Goal: Information Seeking & Learning: Learn about a topic

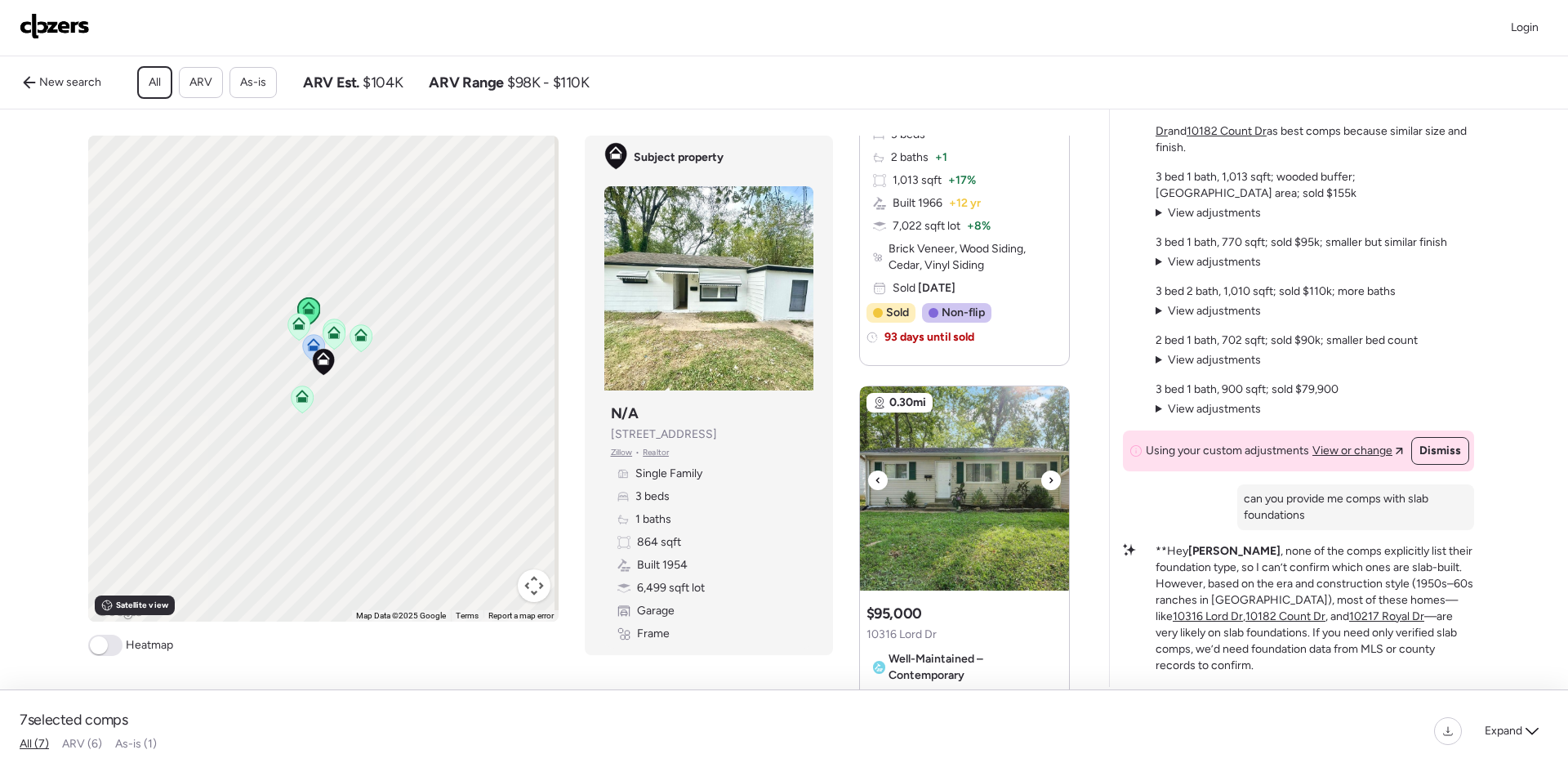
scroll to position [980, 0]
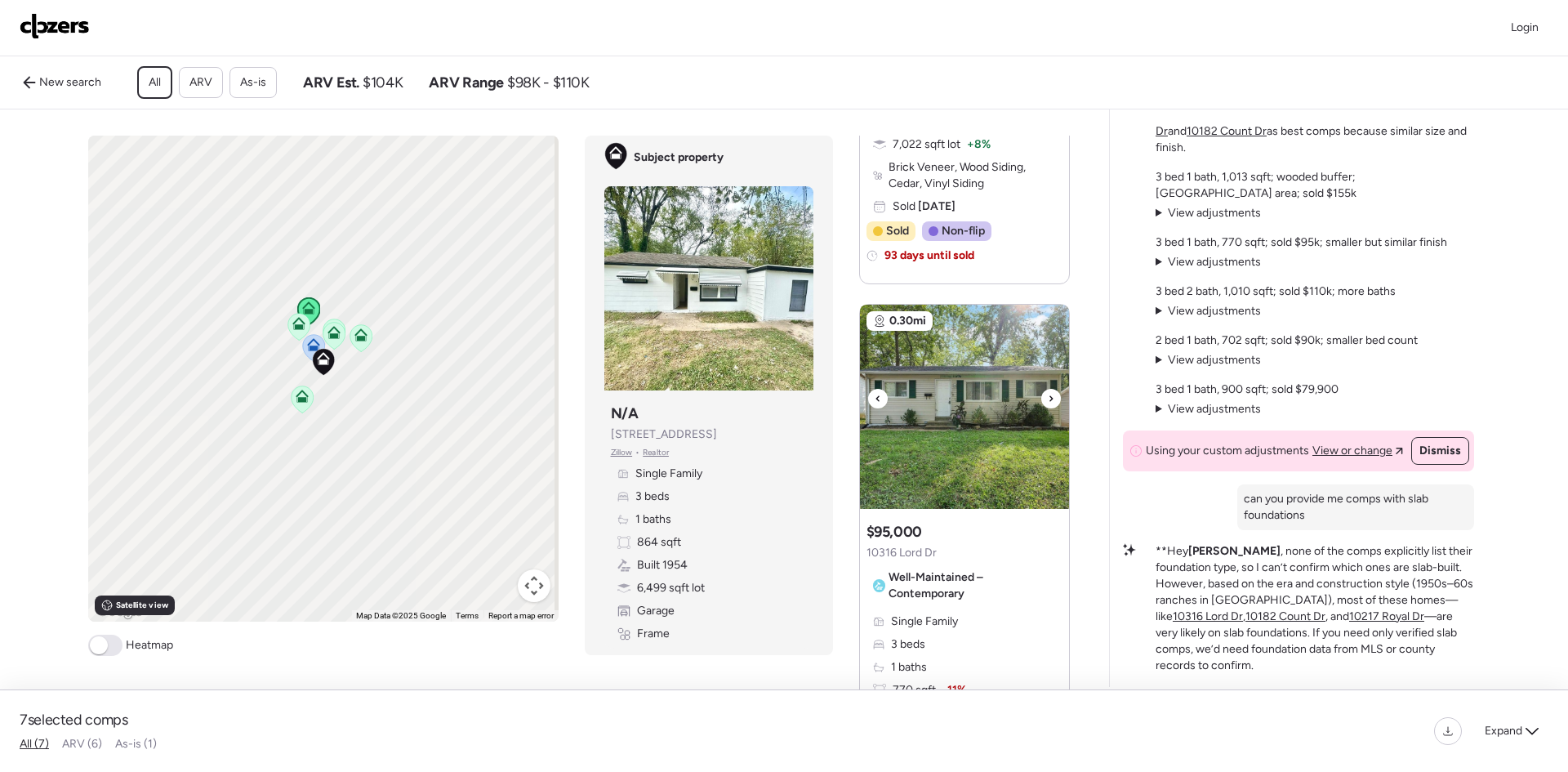
click at [1042, 408] on div at bounding box center [1051, 398] width 19 height 19
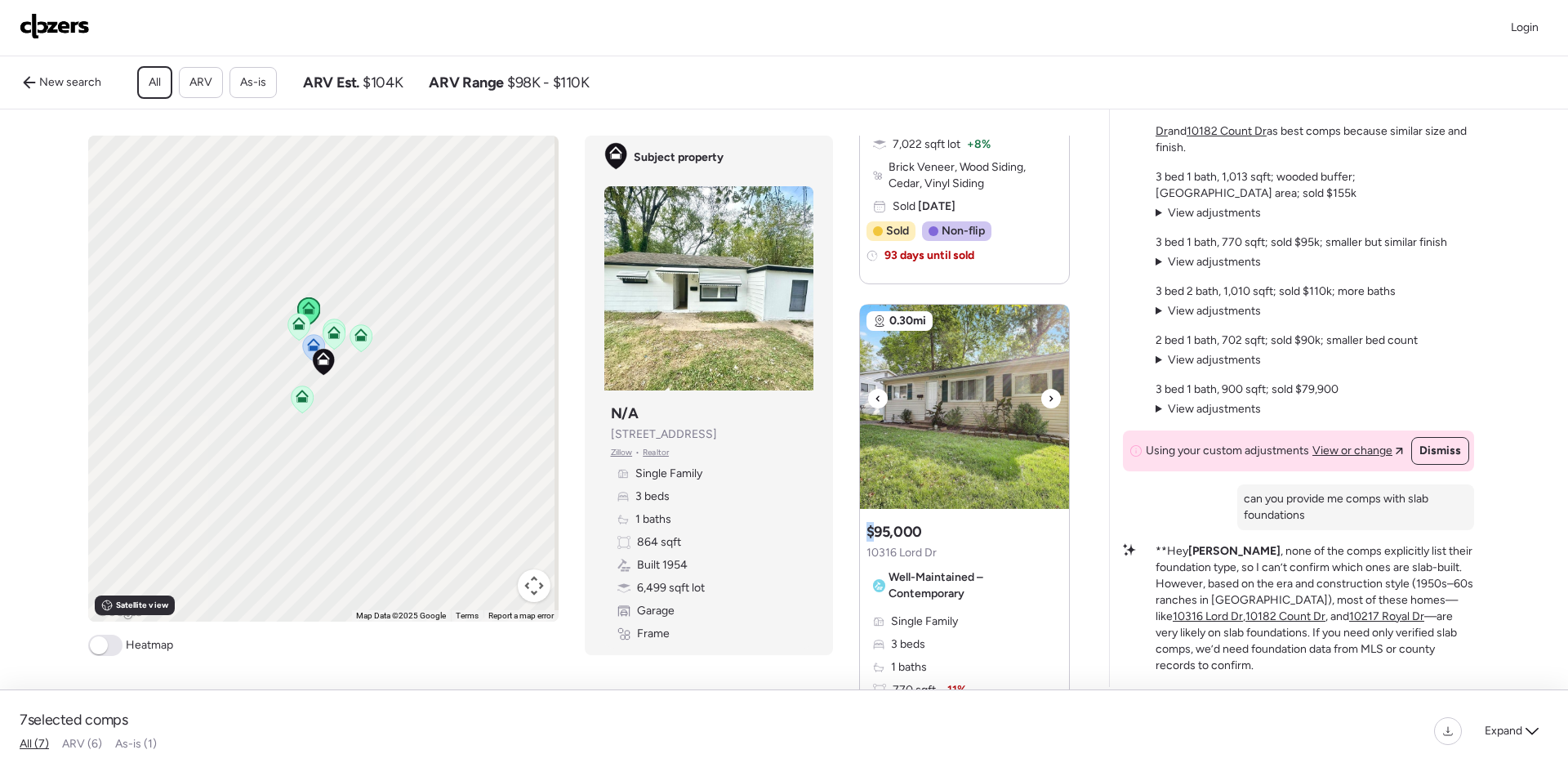
click at [1042, 408] on div at bounding box center [1051, 398] width 19 height 19
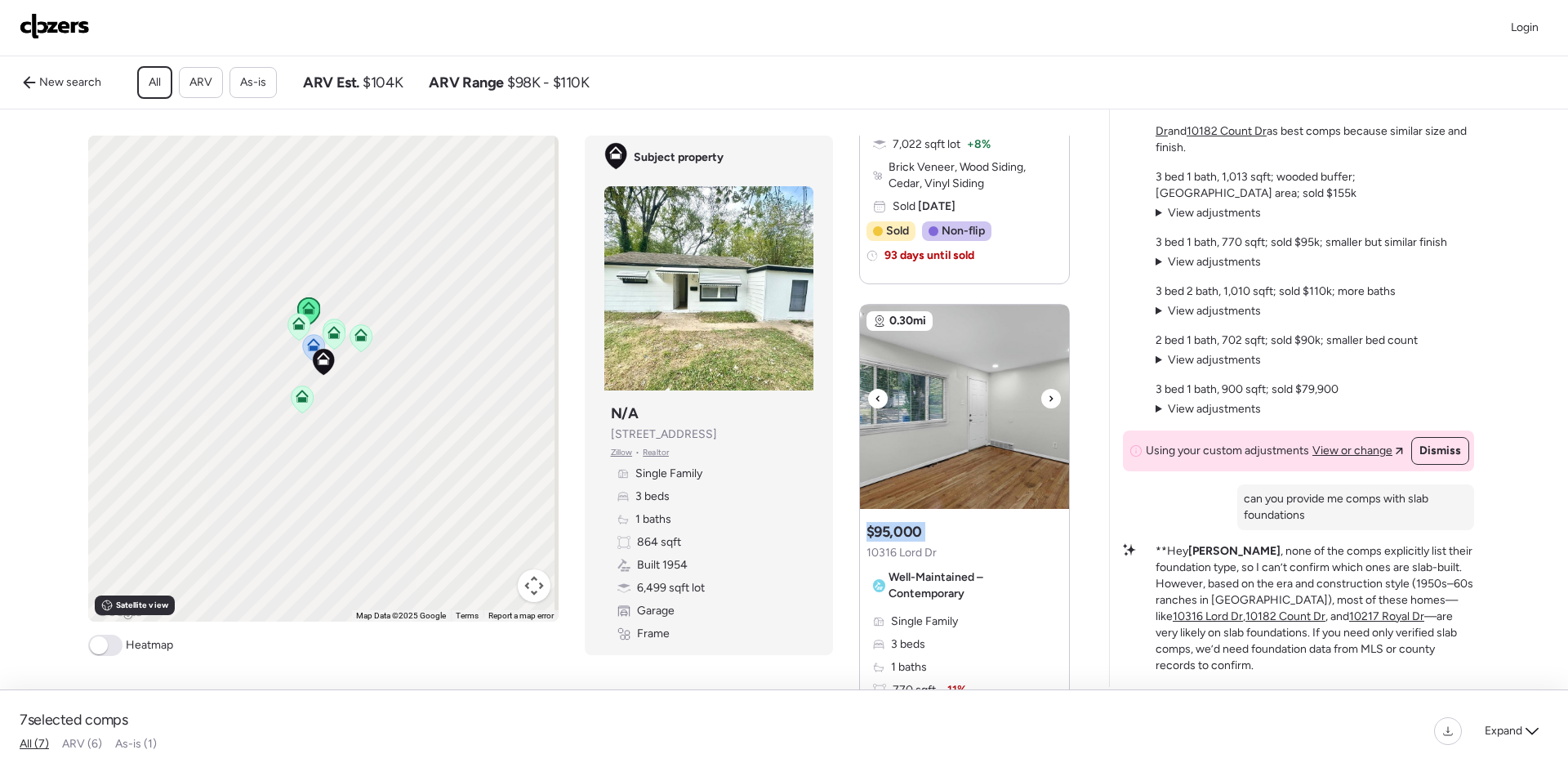
click at [1042, 408] on div at bounding box center [1051, 398] width 19 height 19
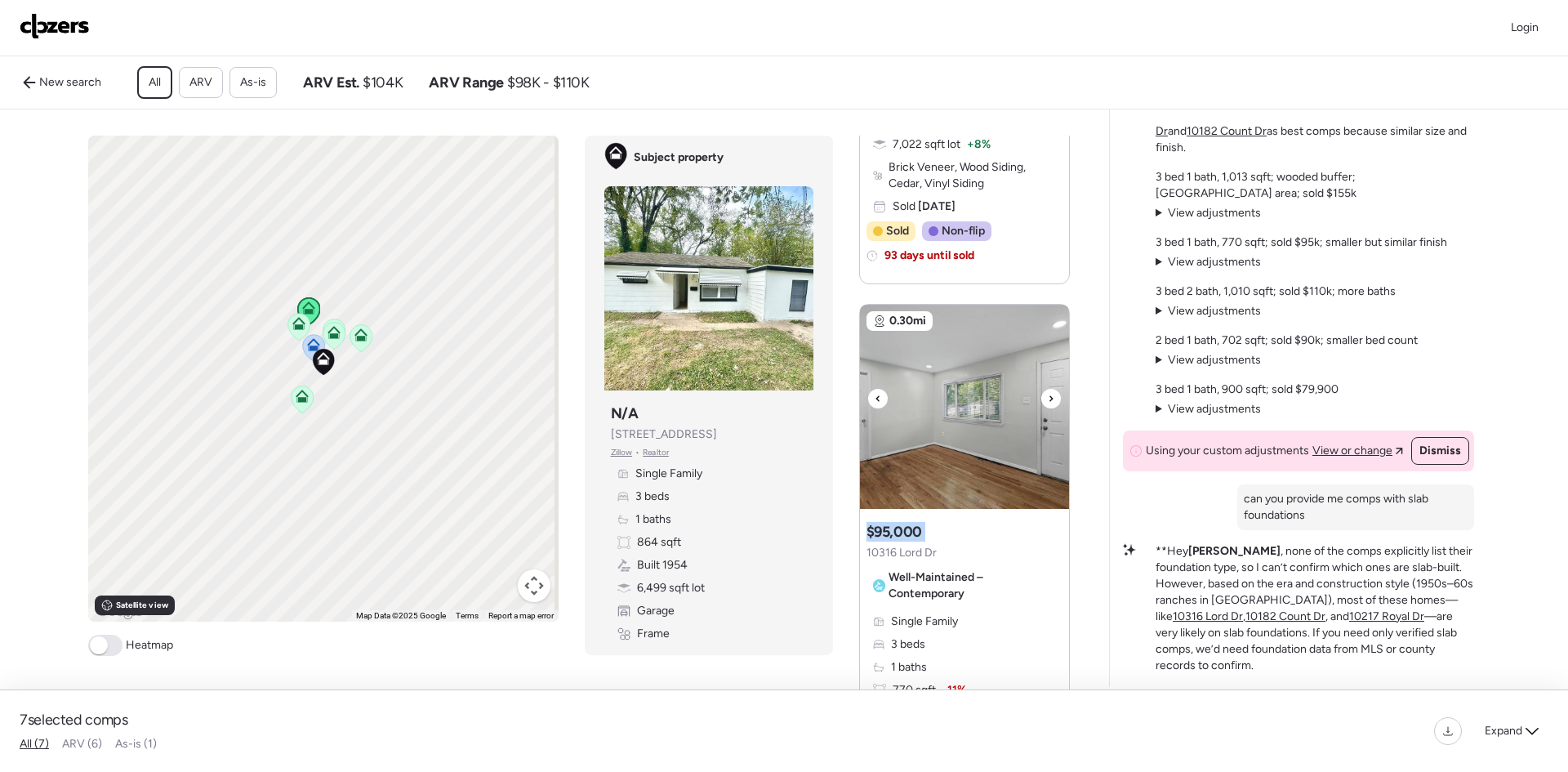
click at [1042, 408] on div at bounding box center [1051, 398] width 19 height 19
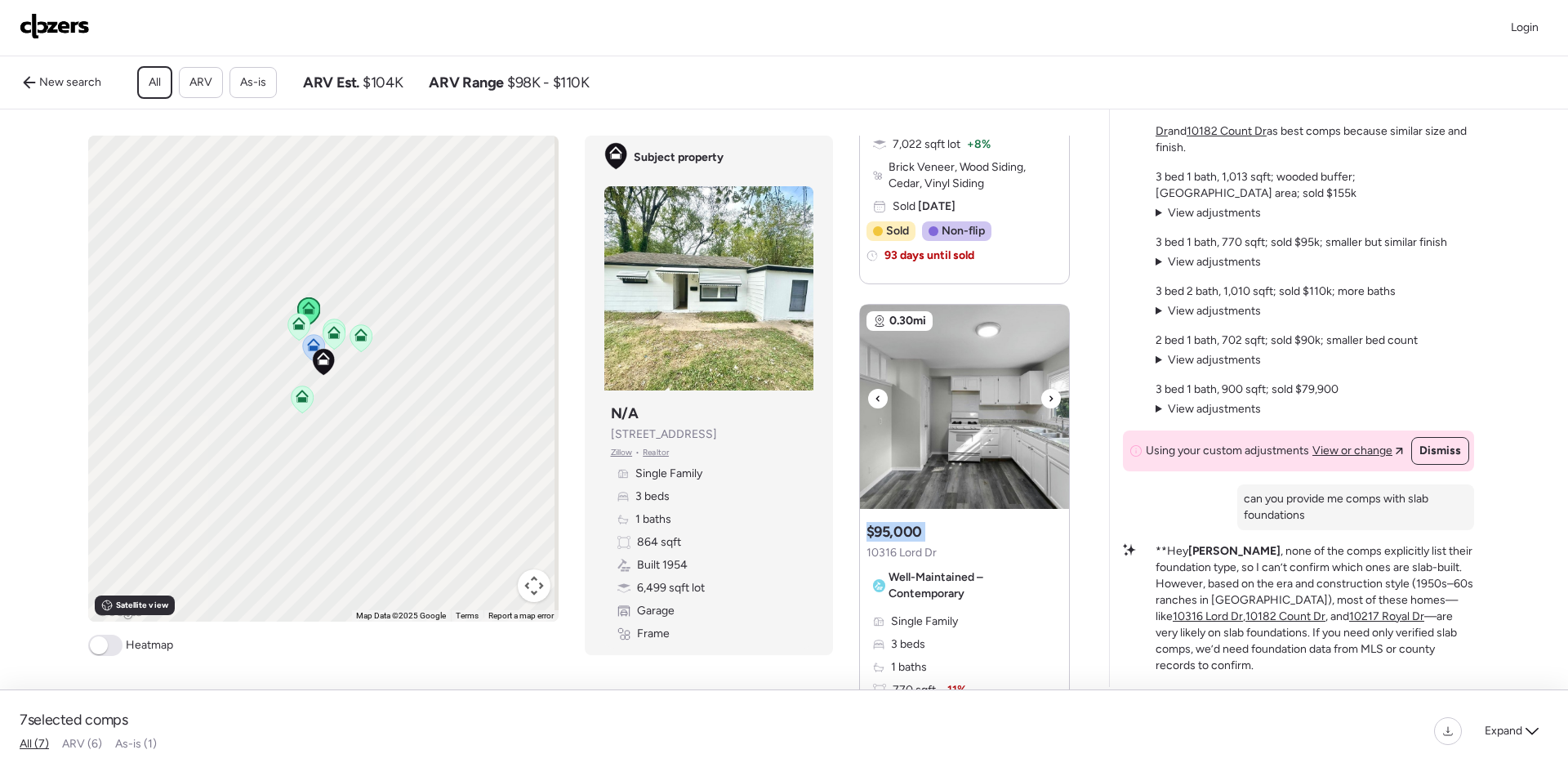
click at [1042, 408] on div at bounding box center [1051, 398] width 19 height 19
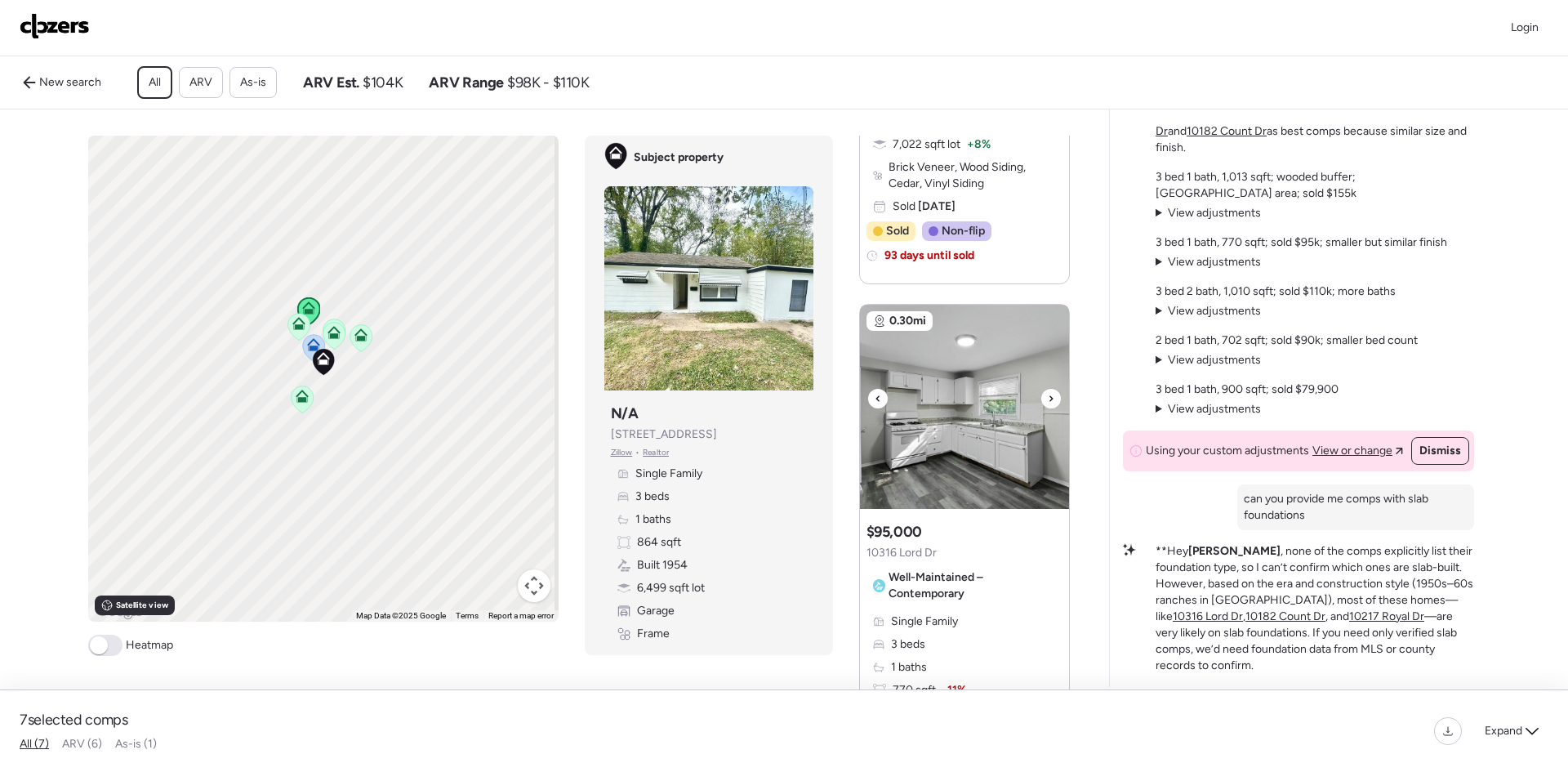
click at [1042, 407] on div at bounding box center [1051, 398] width 19 height 19
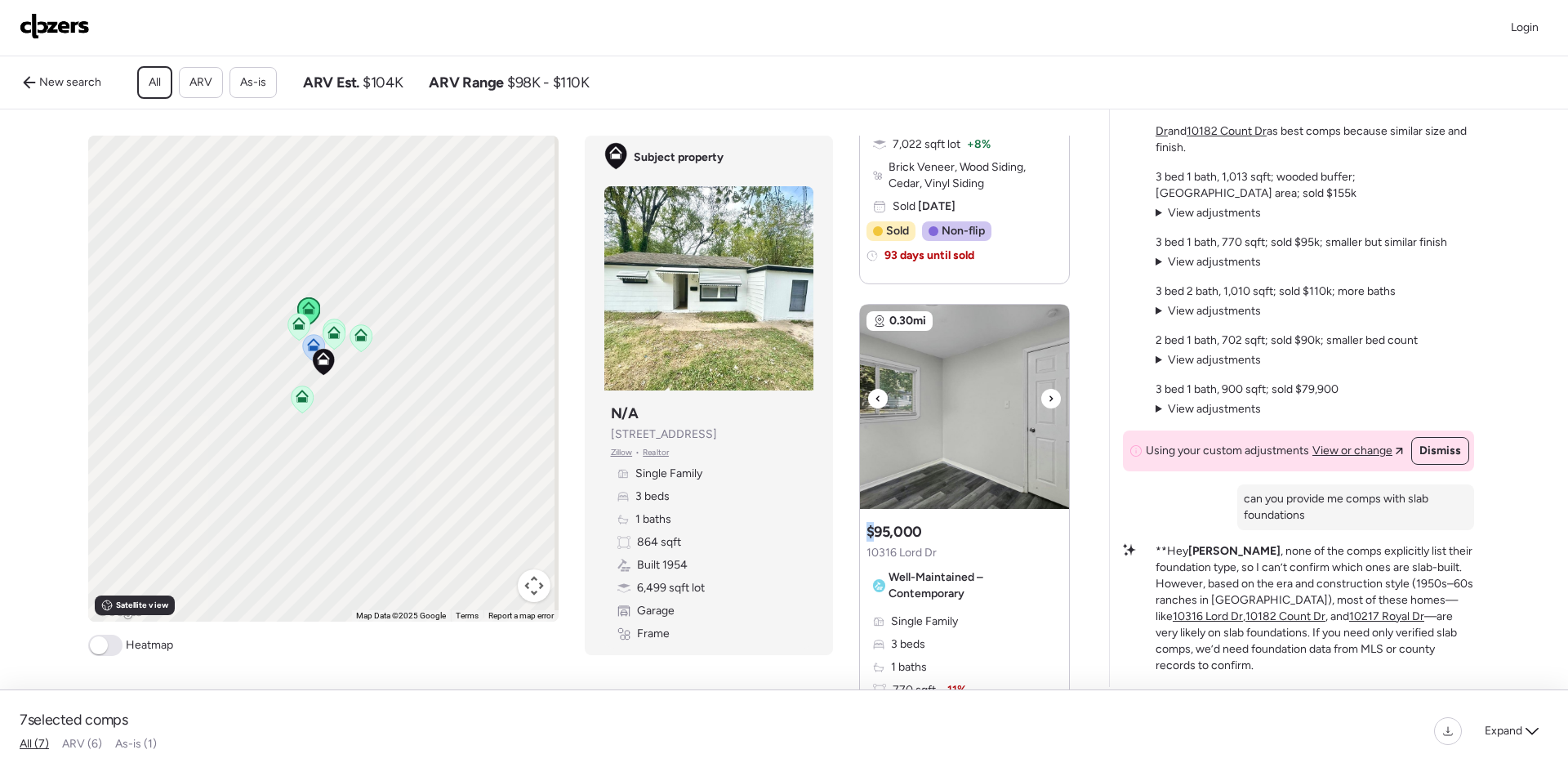
click at [1042, 407] on div at bounding box center [1051, 398] width 19 height 19
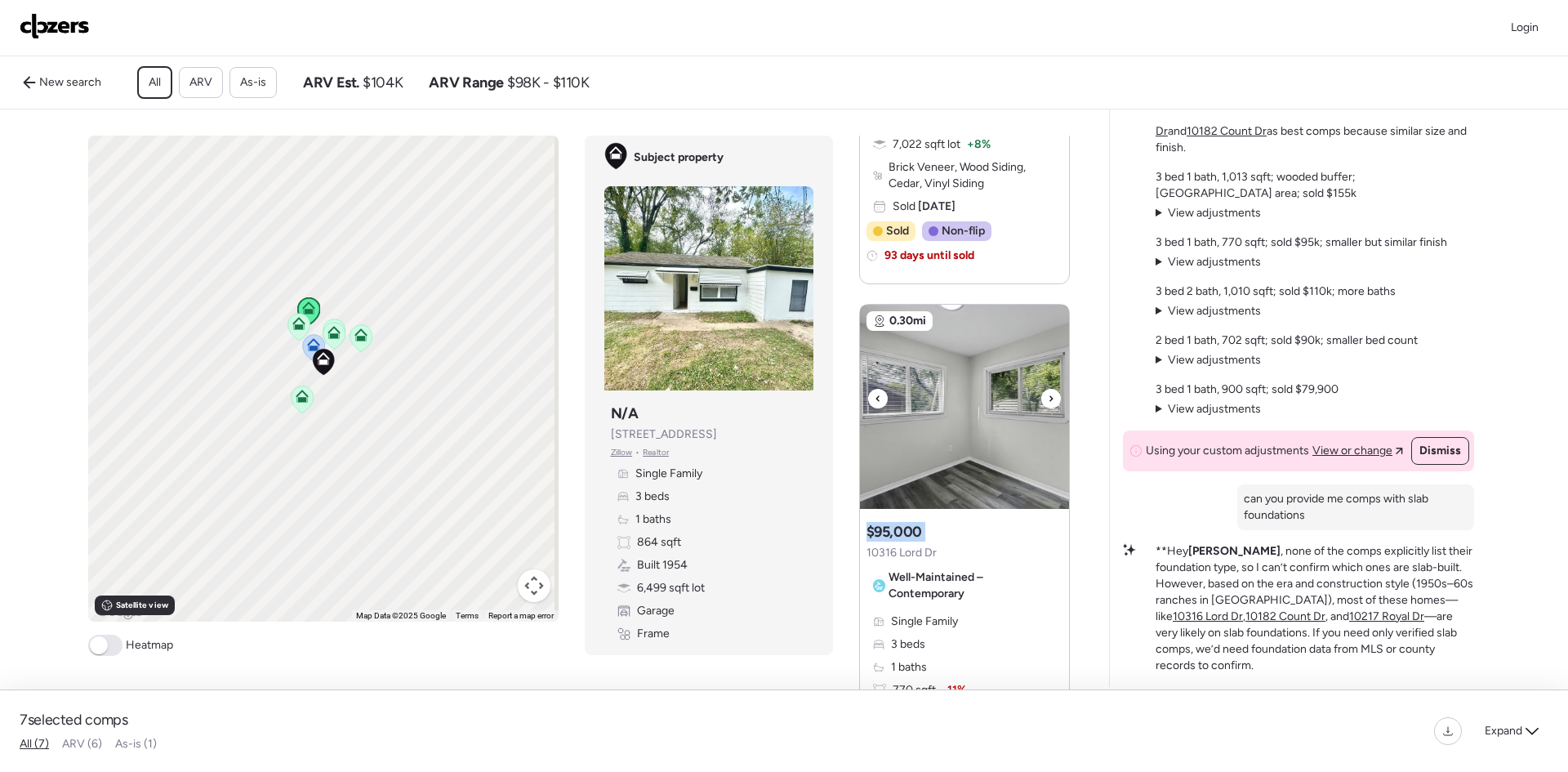
click at [1042, 407] on div at bounding box center [1051, 398] width 19 height 19
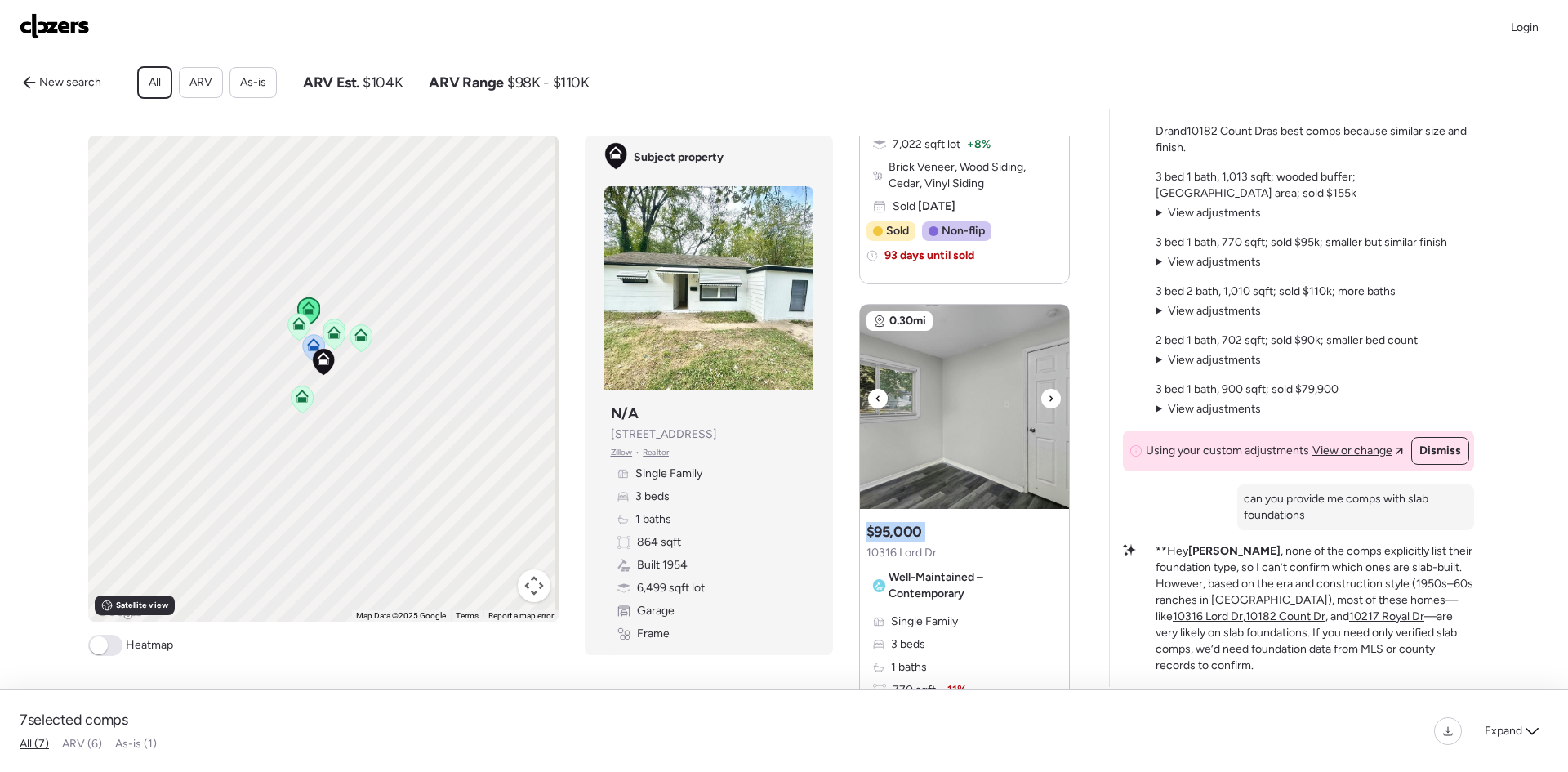
click at [1042, 407] on div at bounding box center [1051, 398] width 19 height 19
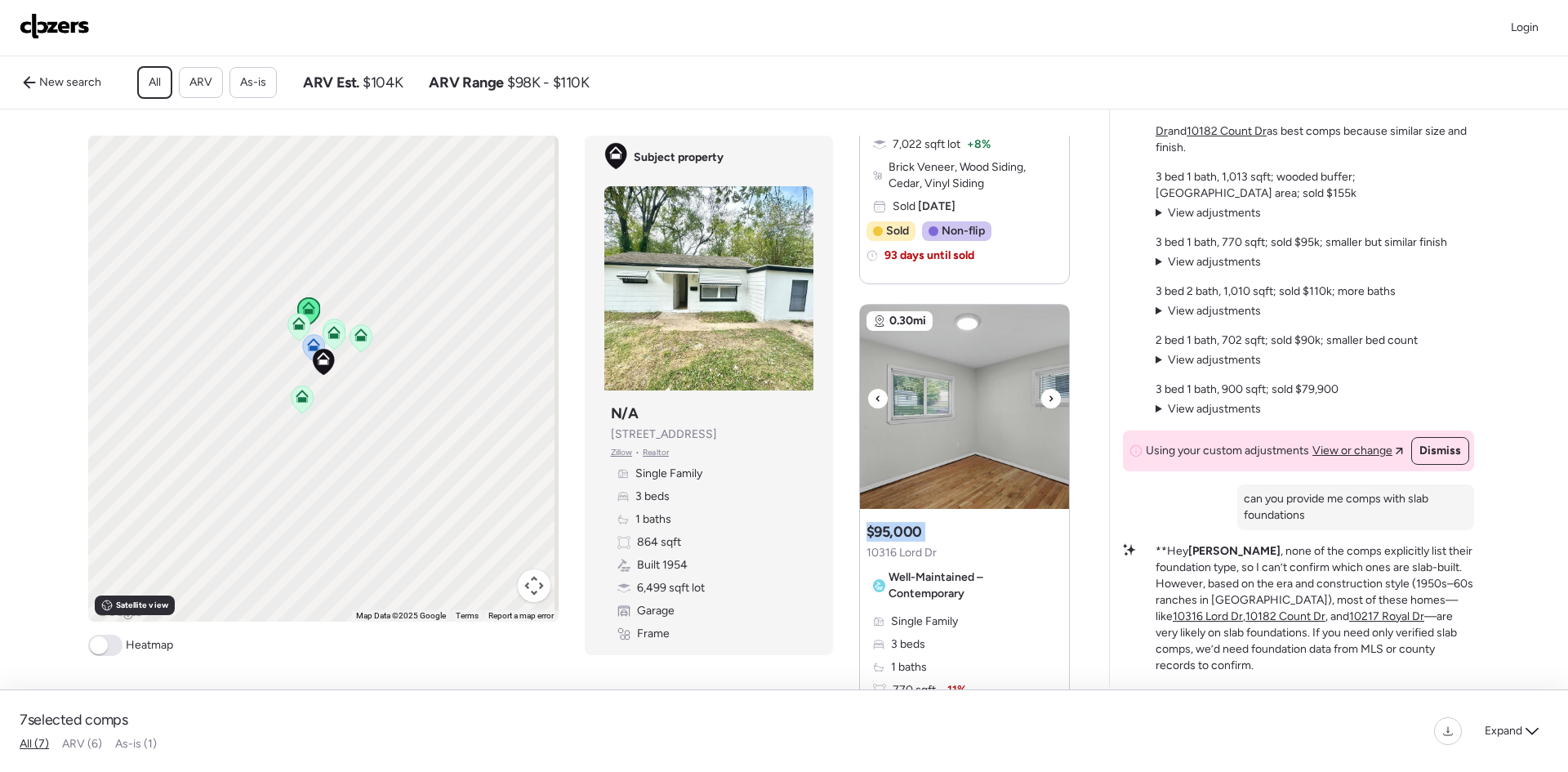
click at [1042, 407] on div at bounding box center [1051, 398] width 19 height 19
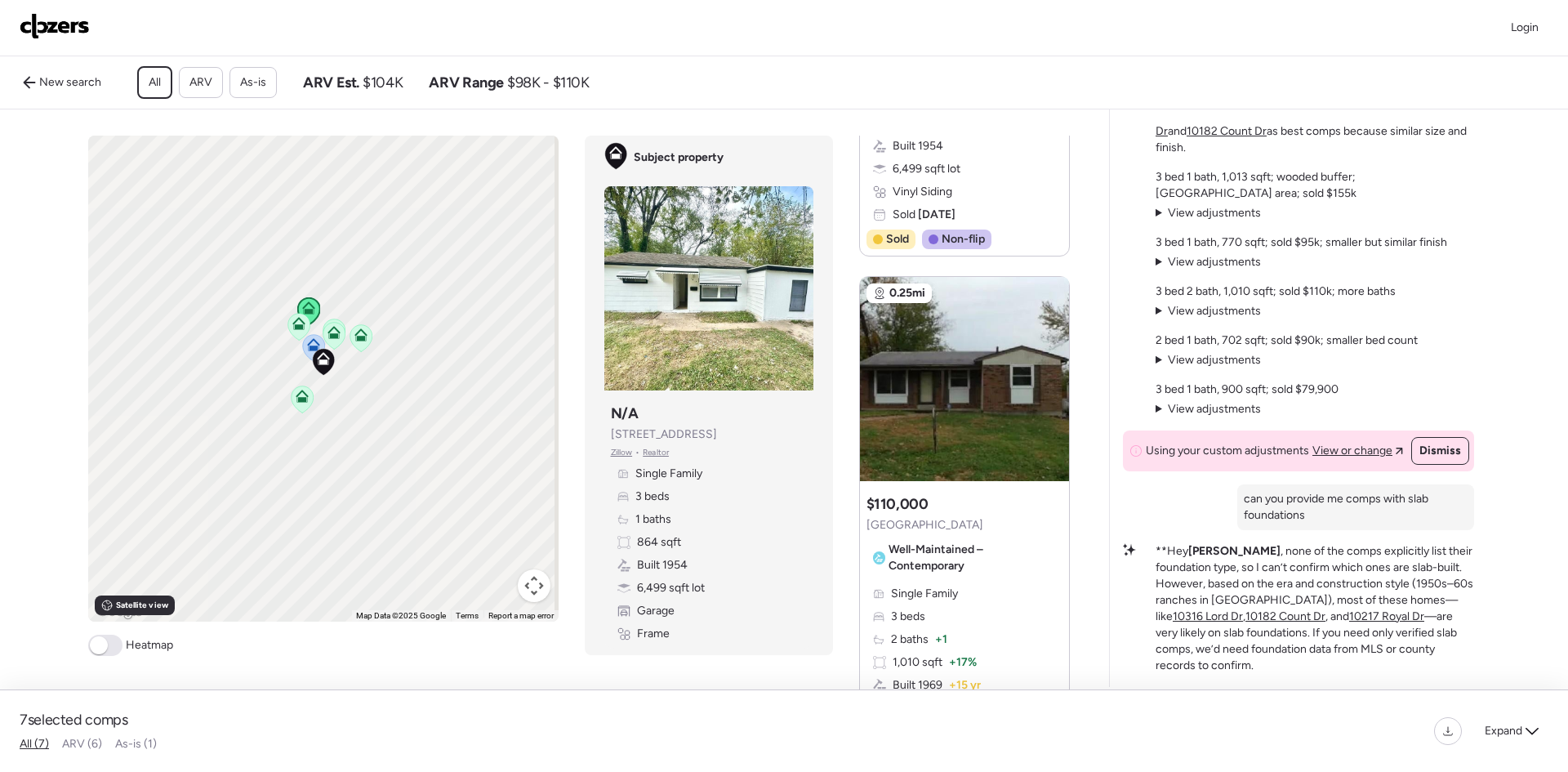
scroll to position [1551, 0]
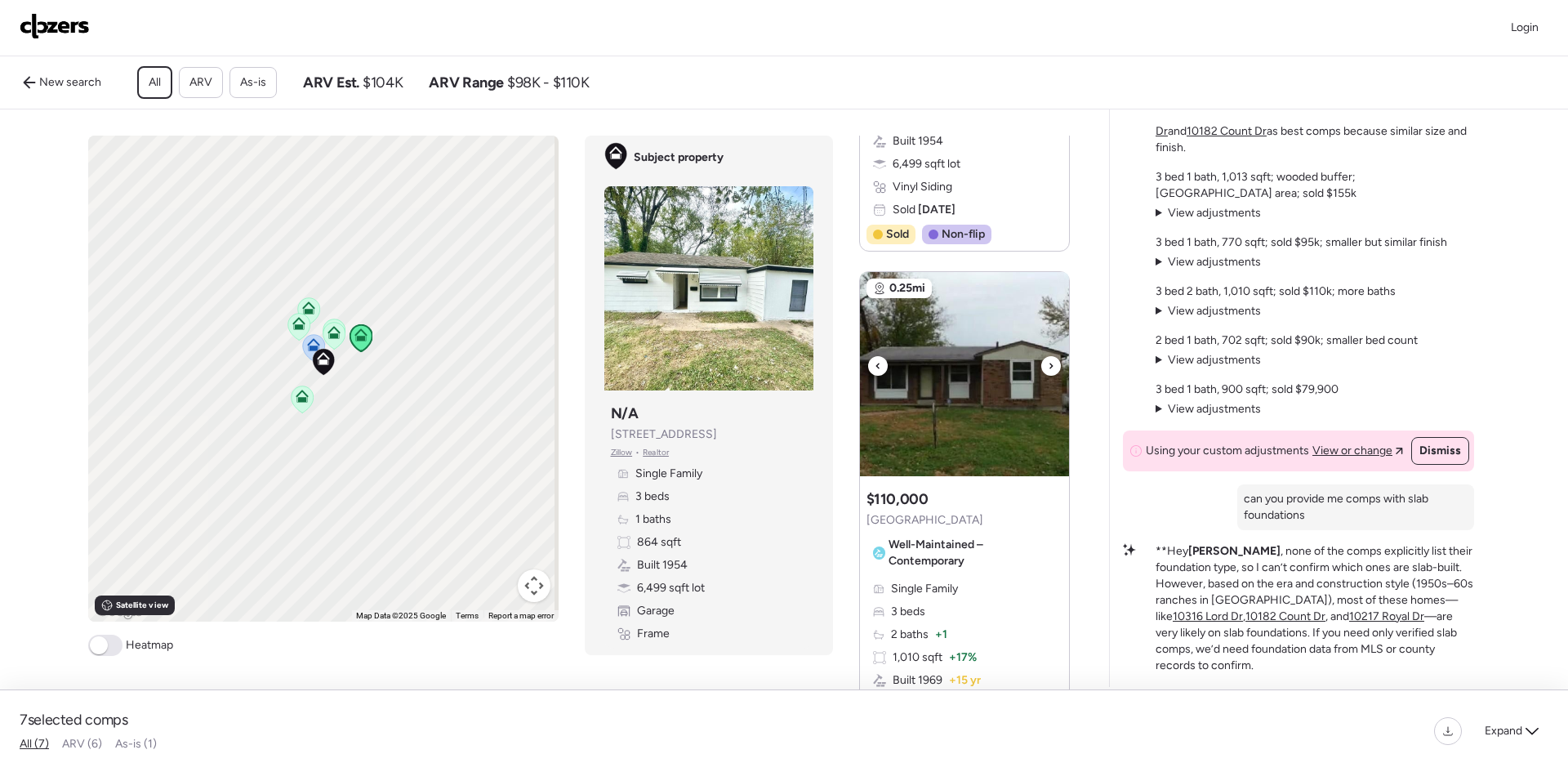
click at [1042, 376] on div at bounding box center [1051, 365] width 19 height 19
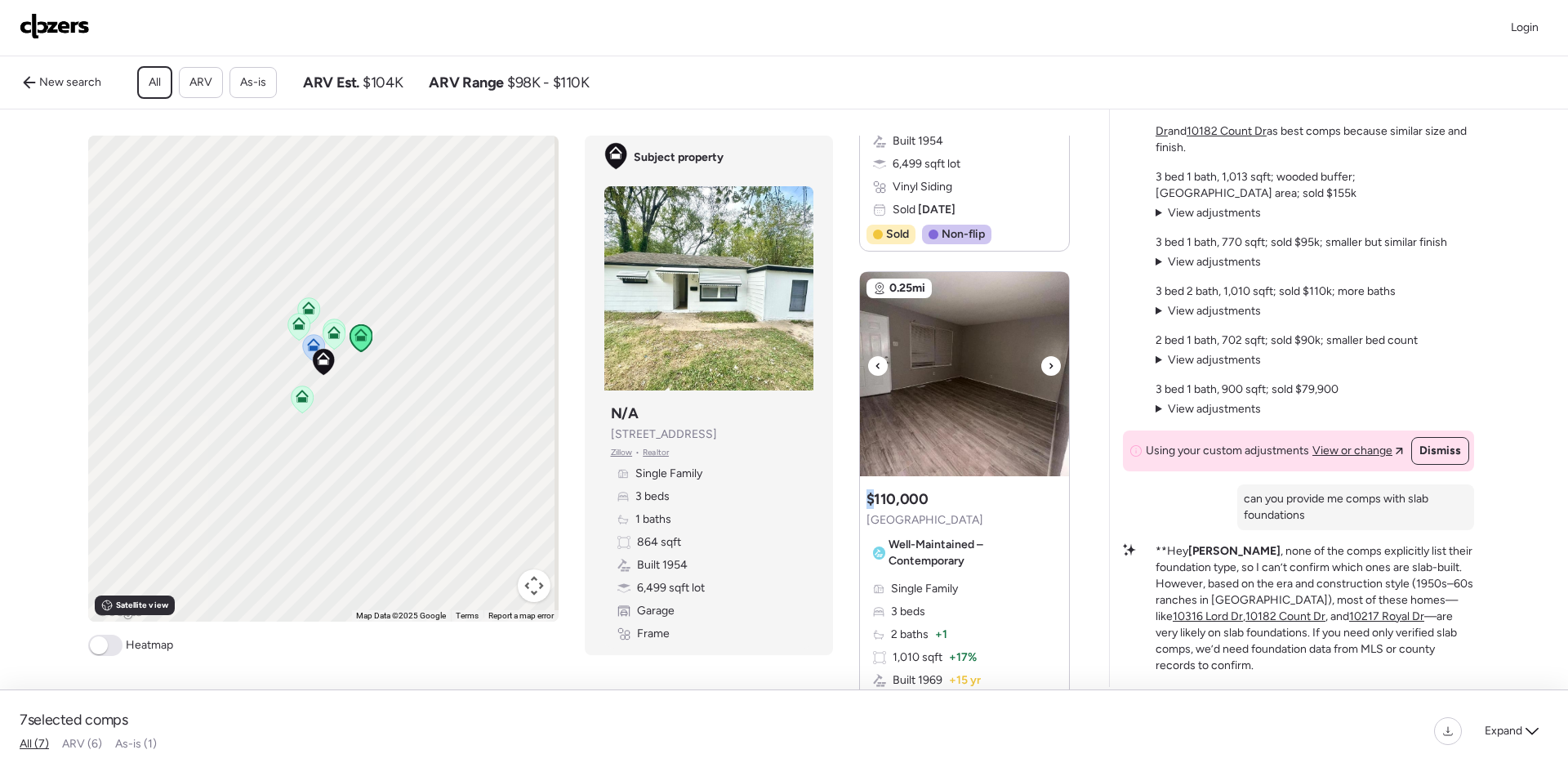
click at [1042, 376] on div at bounding box center [1051, 365] width 19 height 19
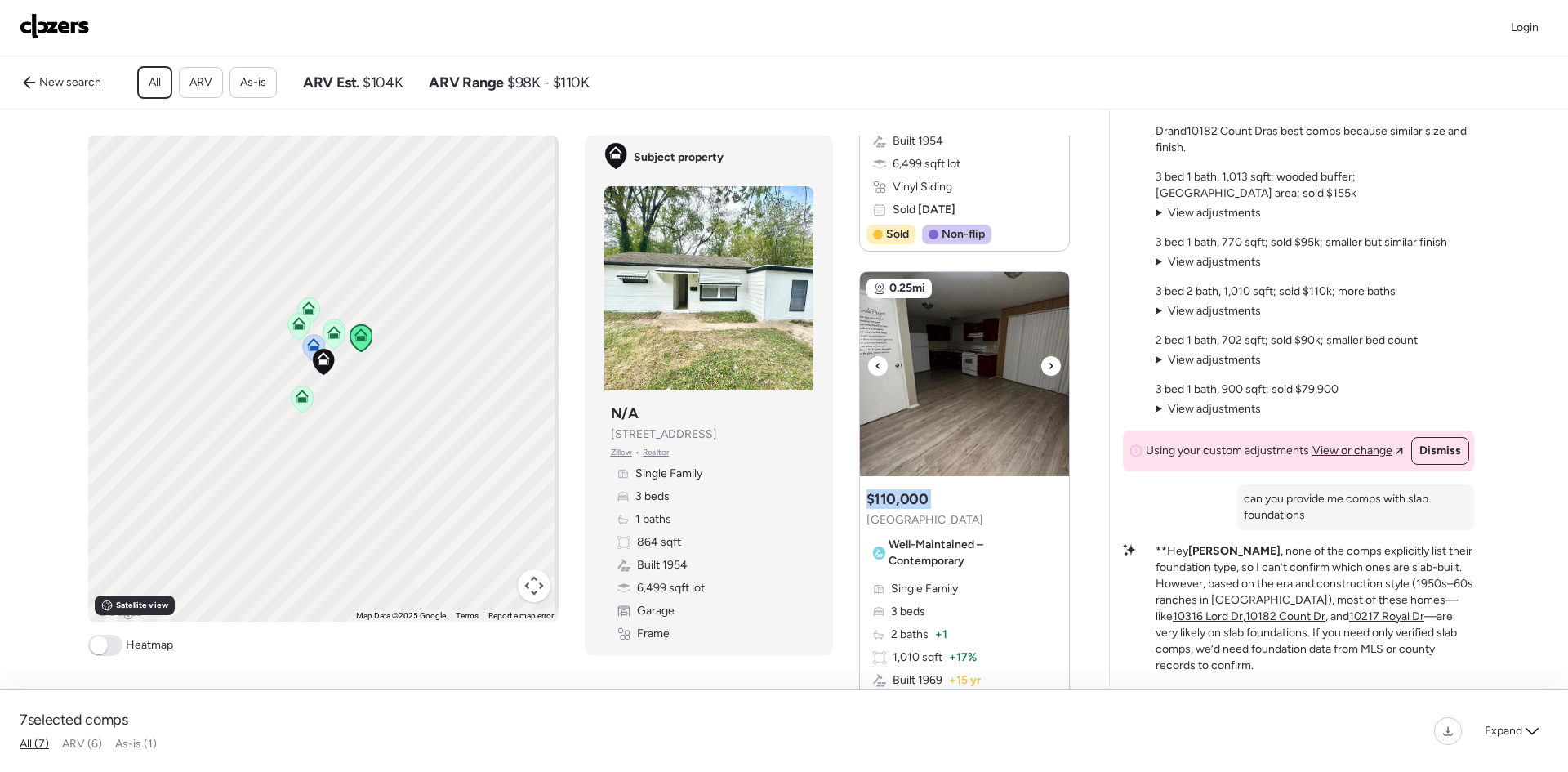
click at [1042, 376] on div at bounding box center [1051, 365] width 19 height 19
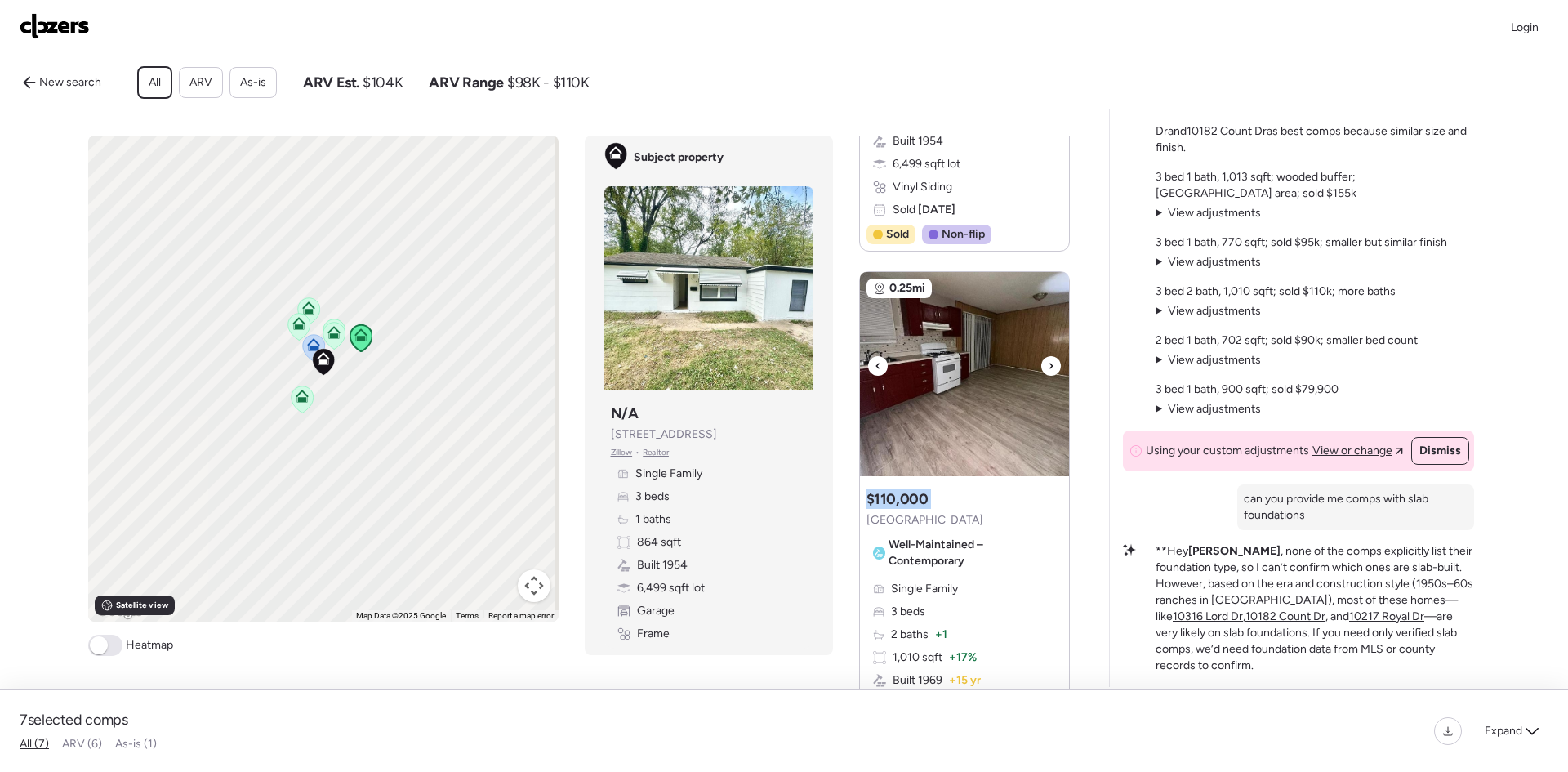
click at [1042, 376] on div at bounding box center [1051, 365] width 19 height 19
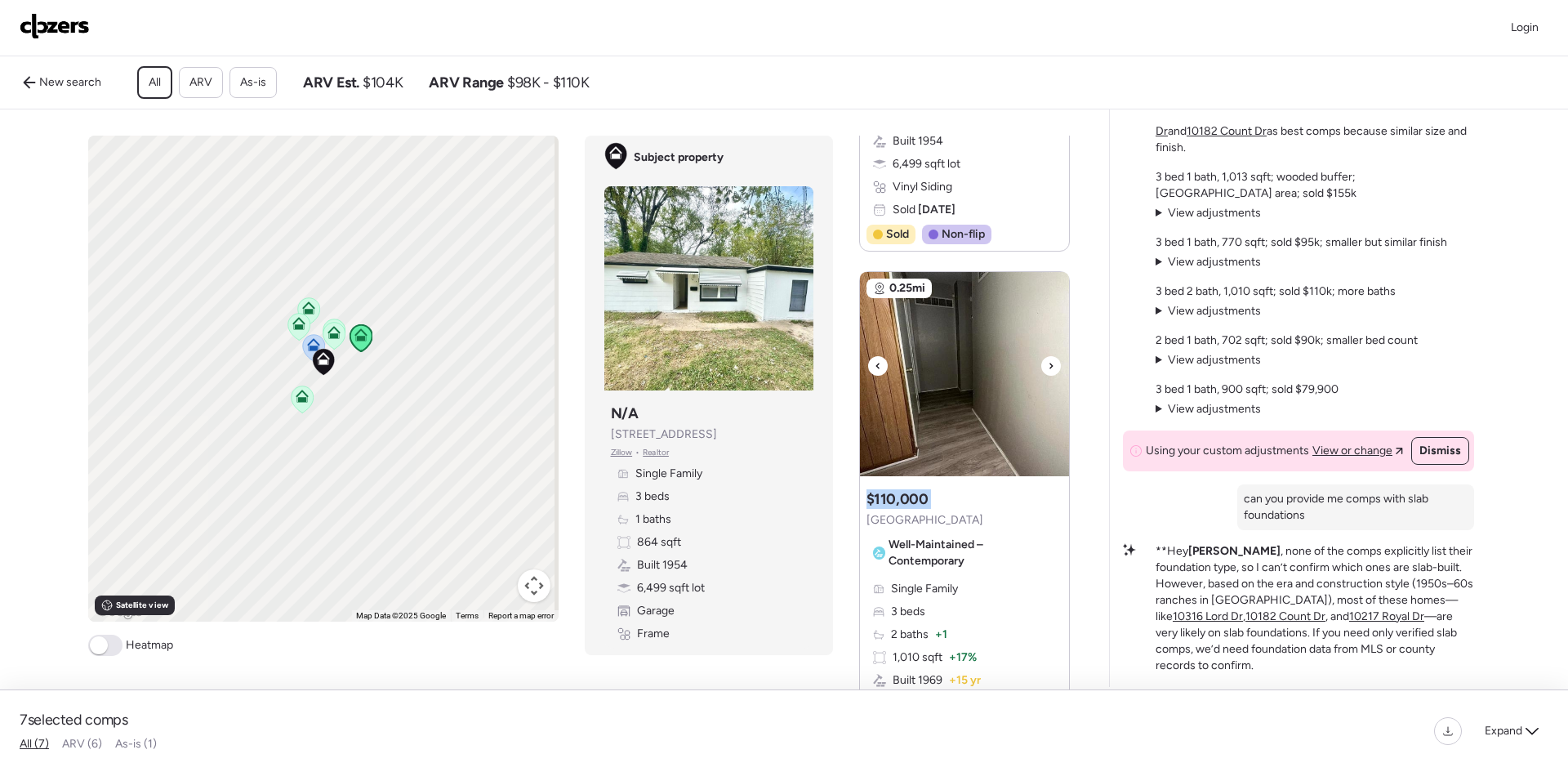
click at [1042, 376] on div at bounding box center [1051, 365] width 19 height 19
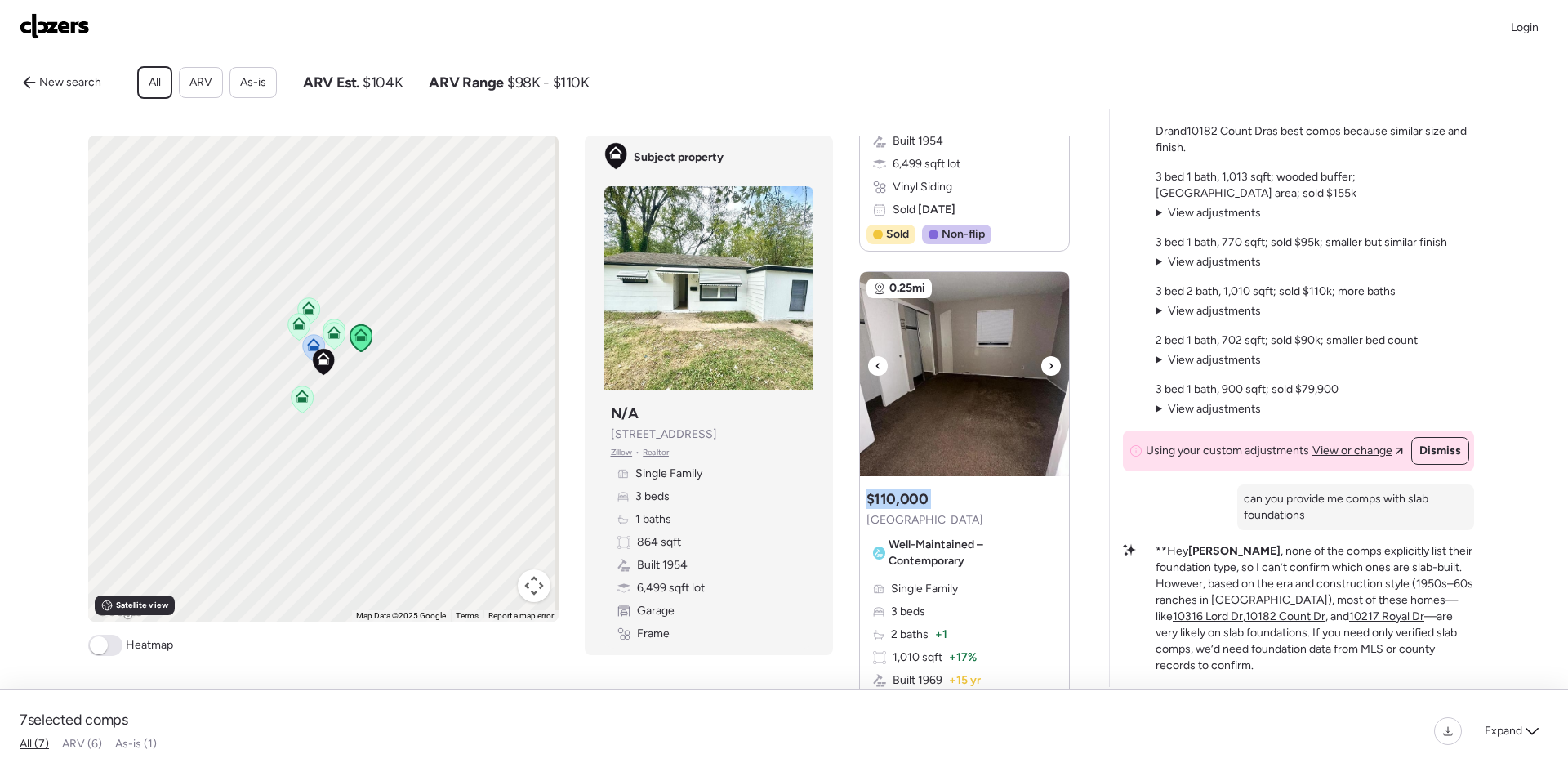
click at [1042, 376] on div at bounding box center [1051, 365] width 19 height 19
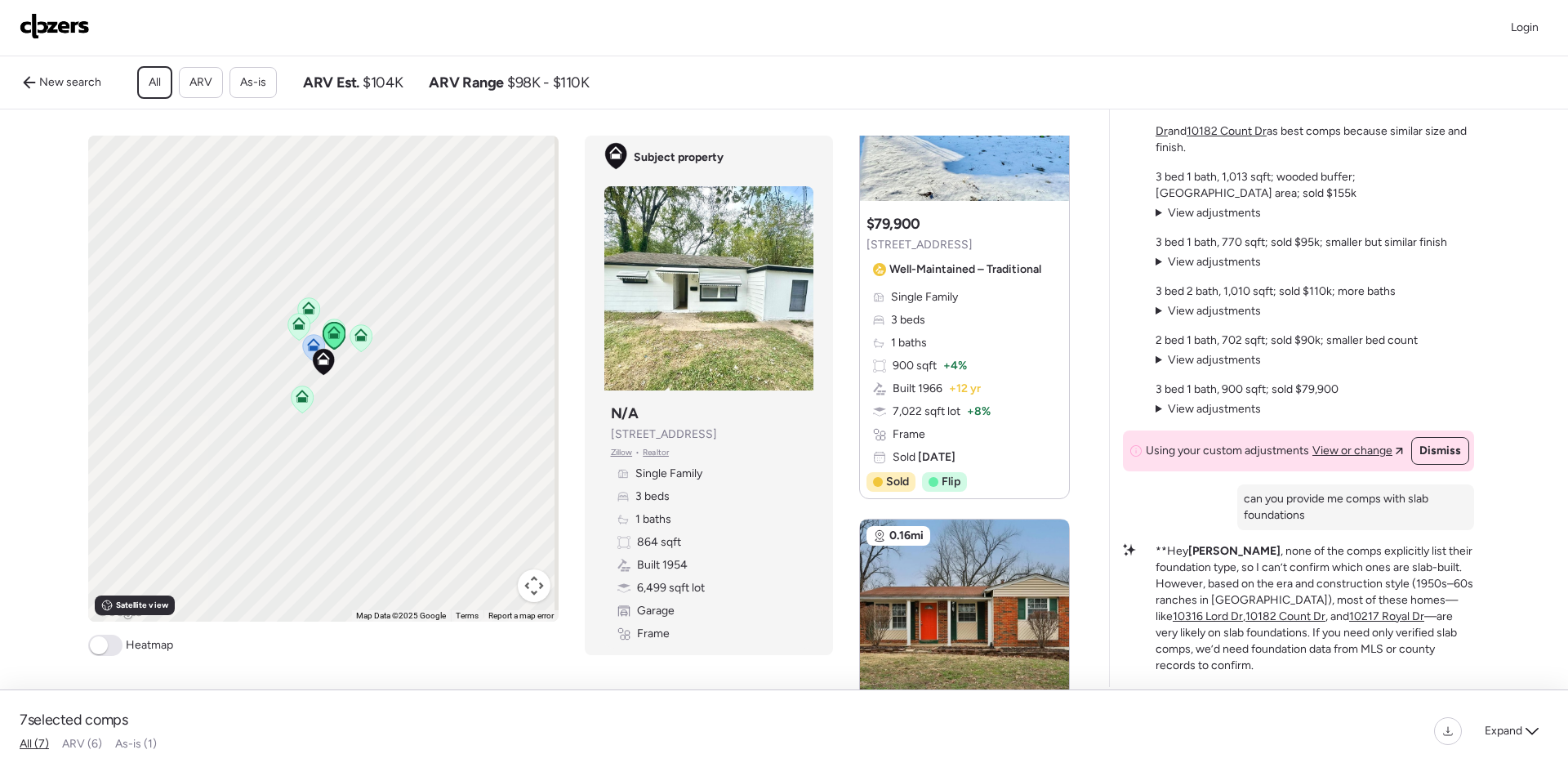
scroll to position [0, 0]
